Goal: Transaction & Acquisition: Purchase product/service

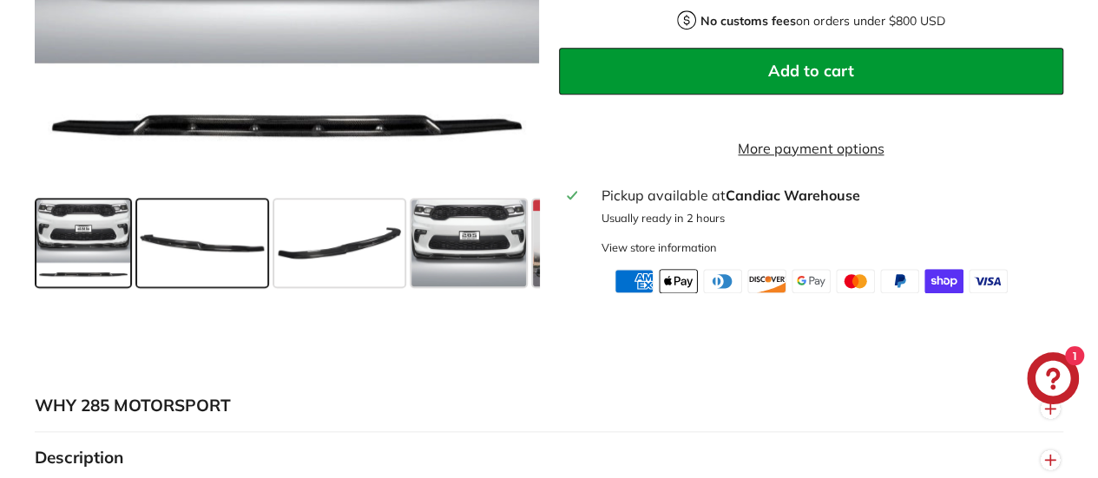
click at [201, 275] on span at bounding box center [202, 243] width 130 height 87
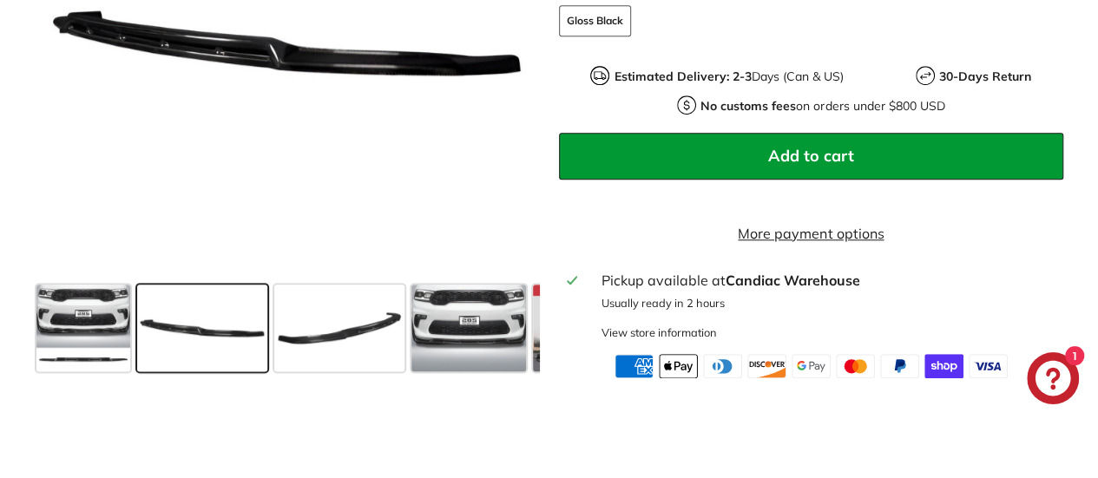
scroll to position [659, 0]
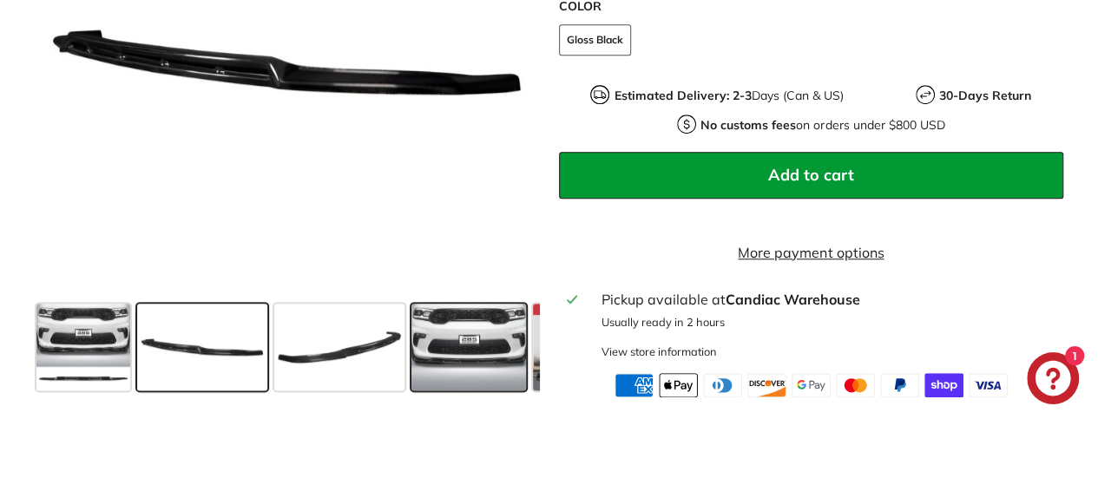
click at [471, 351] on span at bounding box center [468, 347] width 115 height 87
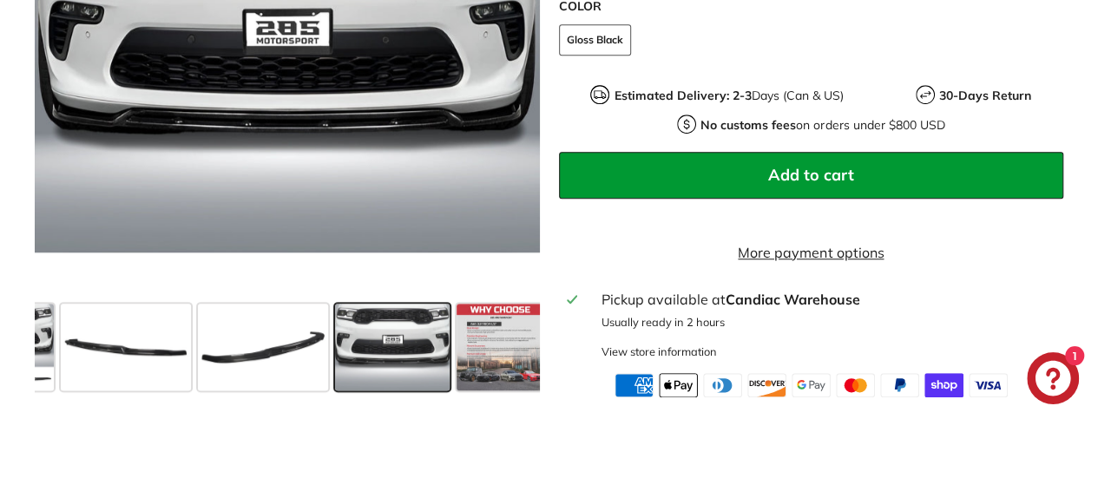
scroll to position [0, 83]
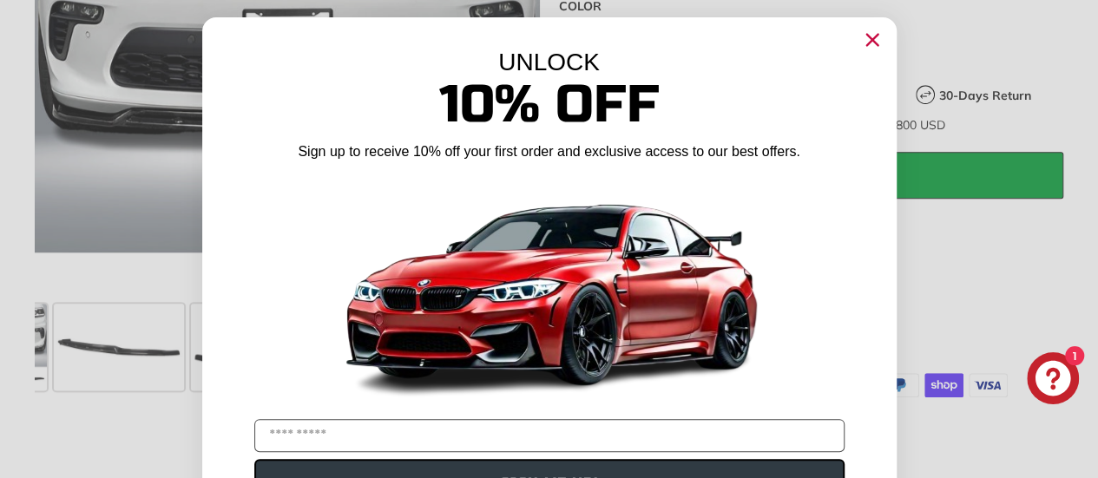
click at [863, 44] on circle "Close dialog" at bounding box center [871, 40] width 26 height 26
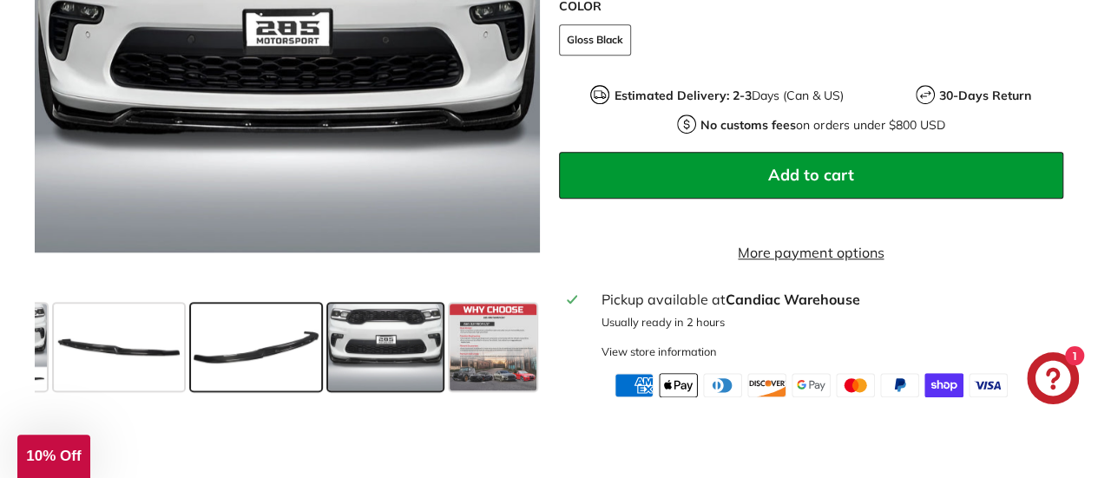
click at [243, 374] on span at bounding box center [256, 347] width 130 height 87
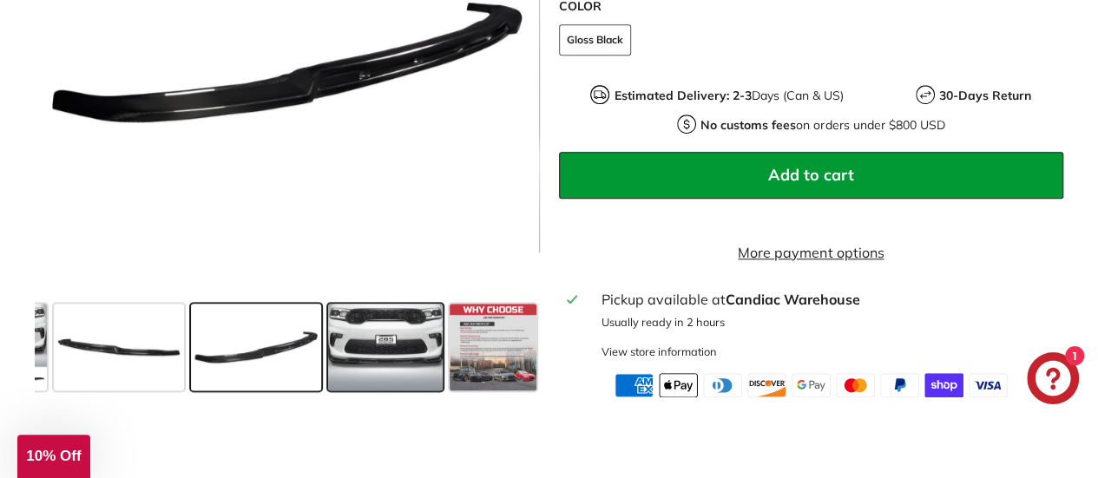
click at [369, 343] on span at bounding box center [385, 347] width 115 height 87
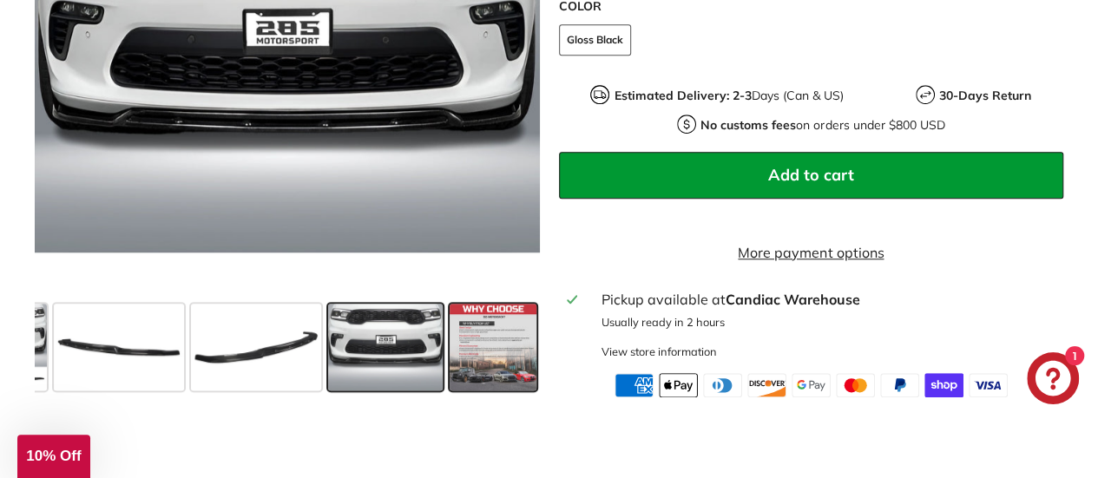
click at [481, 355] on span at bounding box center [492, 347] width 87 height 87
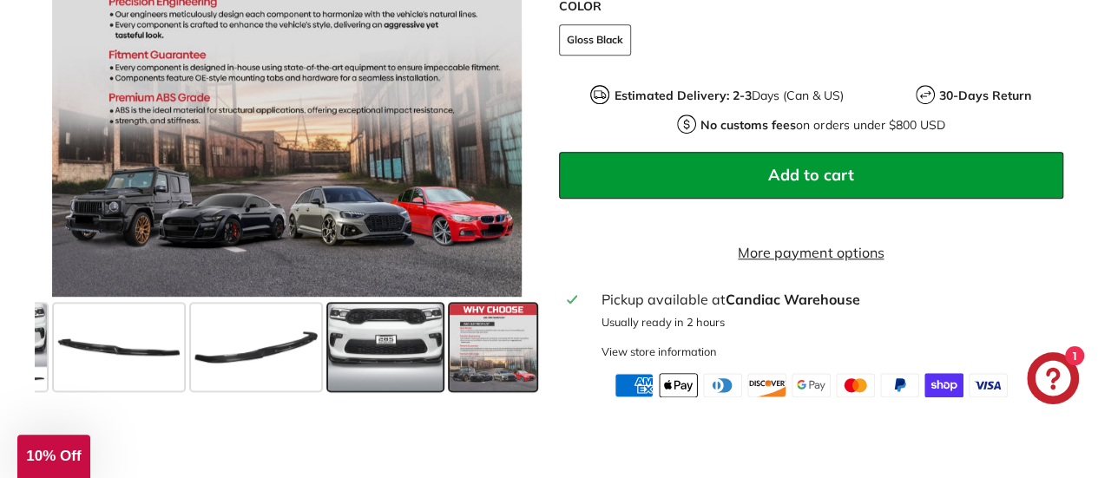
click at [408, 358] on span at bounding box center [385, 347] width 115 height 87
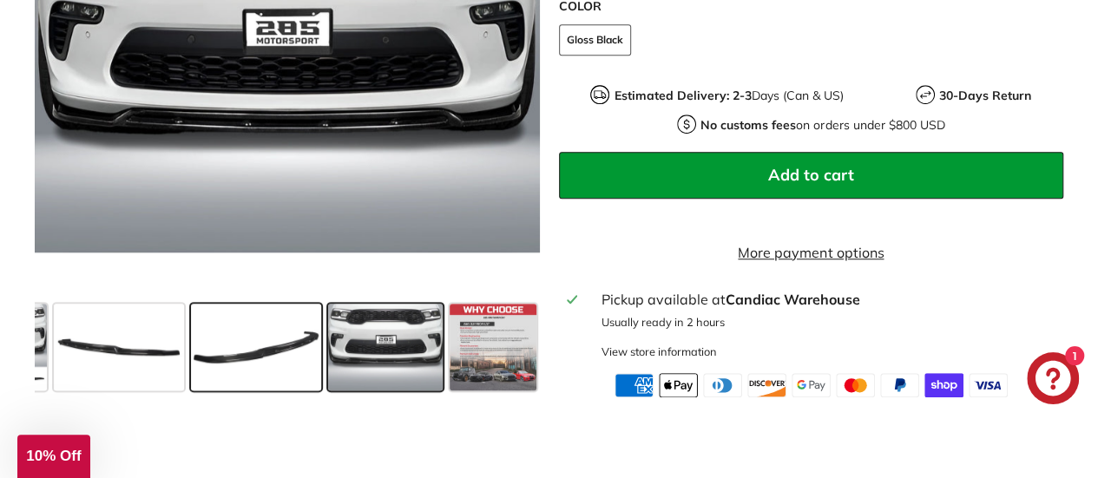
click at [259, 365] on span at bounding box center [256, 347] width 130 height 87
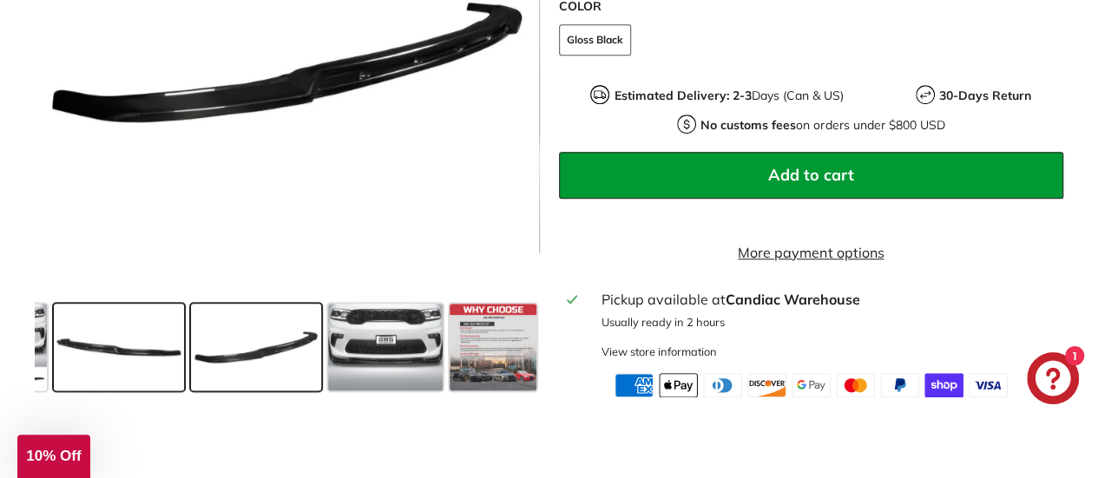
click at [149, 377] on span at bounding box center [119, 347] width 130 height 87
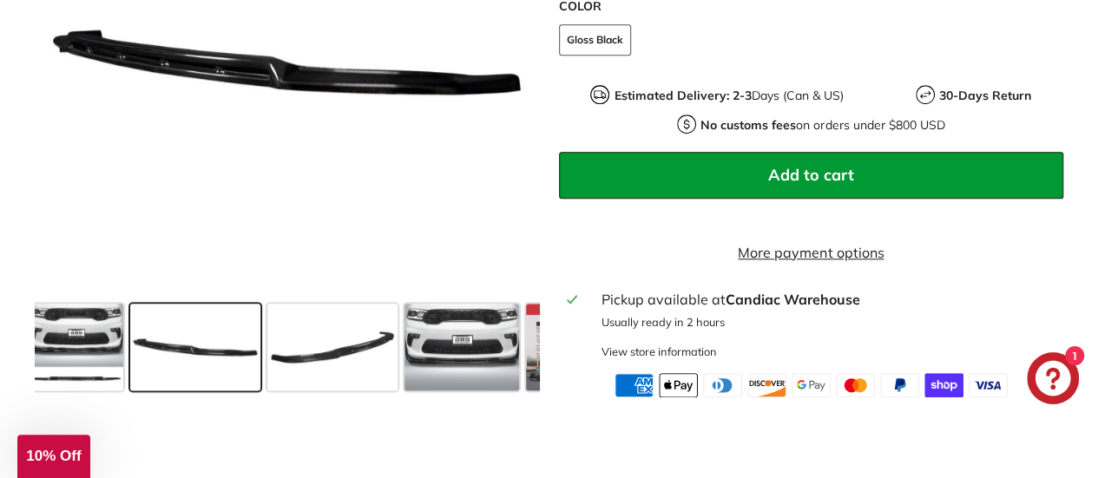
scroll to position [0, 0]
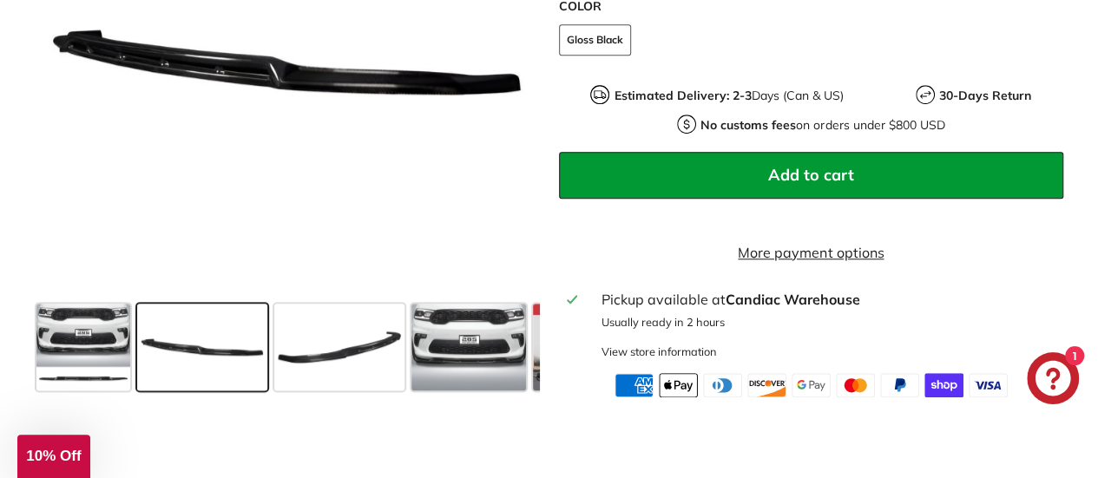
click at [14, 387] on div ".cls-1{fill:none;stroke:#000;stroke-miterlimit:10;stroke-width:2px} .cls-1{fill…" at bounding box center [549, 42] width 1098 height 709
click at [76, 358] on span at bounding box center [83, 347] width 94 height 87
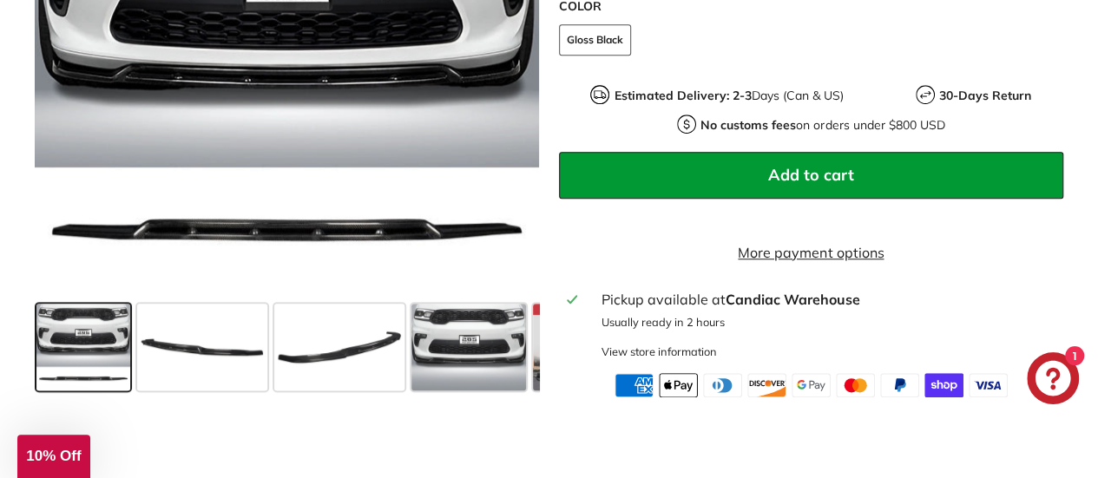
scroll to position [241, 0]
